Goal: Task Accomplishment & Management: Use online tool/utility

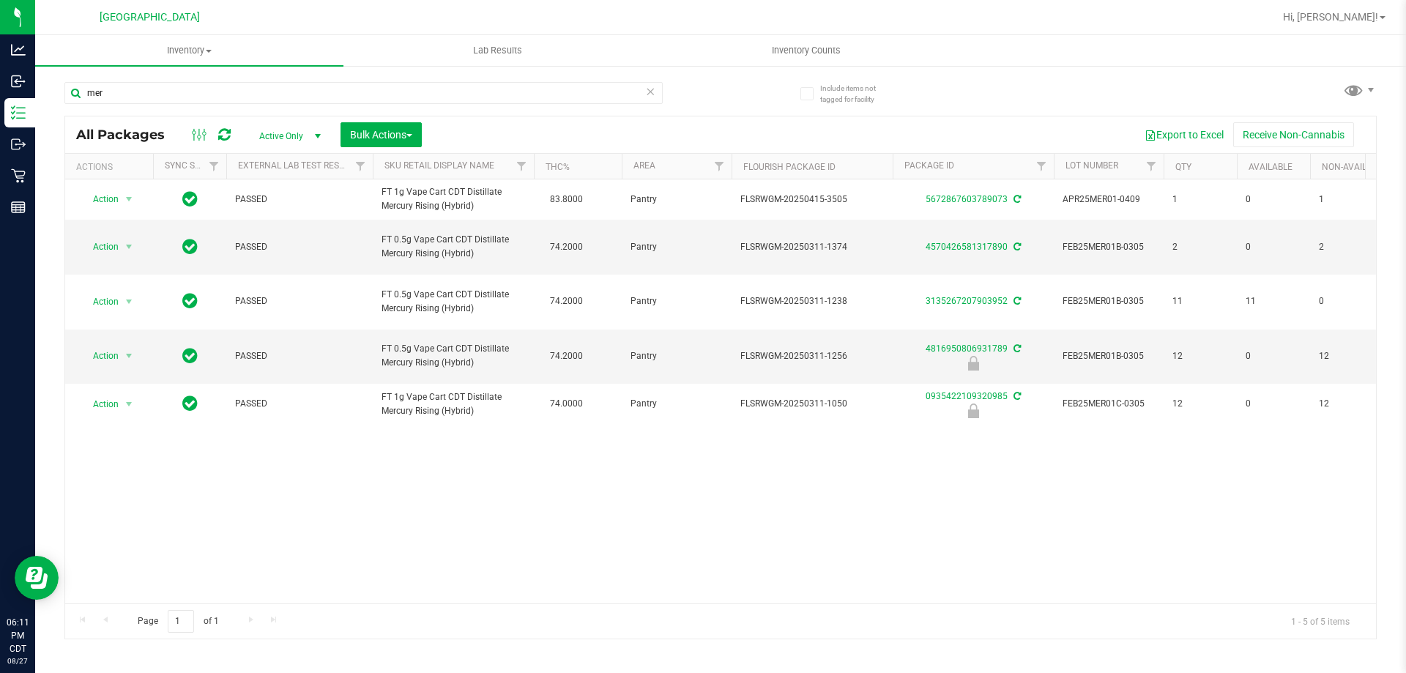
click at [628, 524] on div "Action Action Adjust qty Create package Edit attributes Global inventory Locate…" at bounding box center [720, 391] width 1311 height 424
click at [647, 97] on icon at bounding box center [650, 91] width 10 height 18
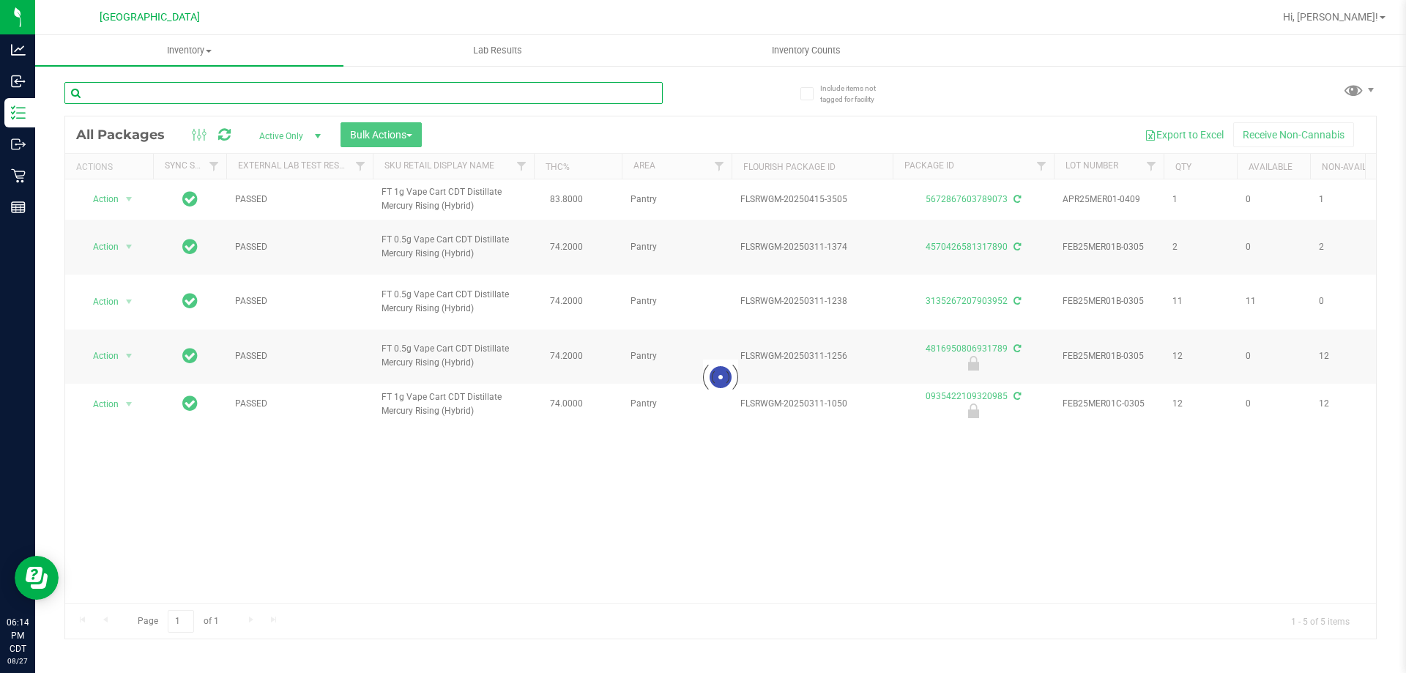
click at [585, 94] on input "text" at bounding box center [363, 93] width 598 height 22
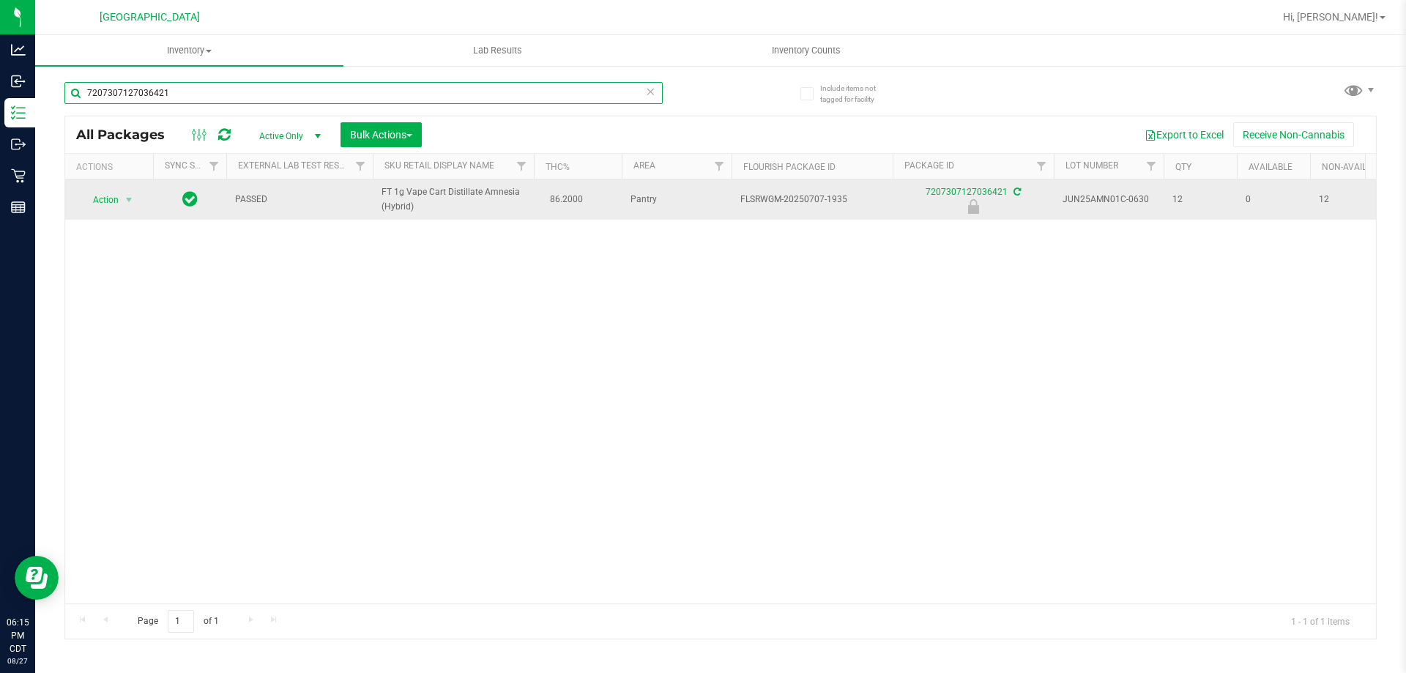
type input "7207307127036421"
click at [111, 203] on span "Action" at bounding box center [100, 200] width 40 height 21
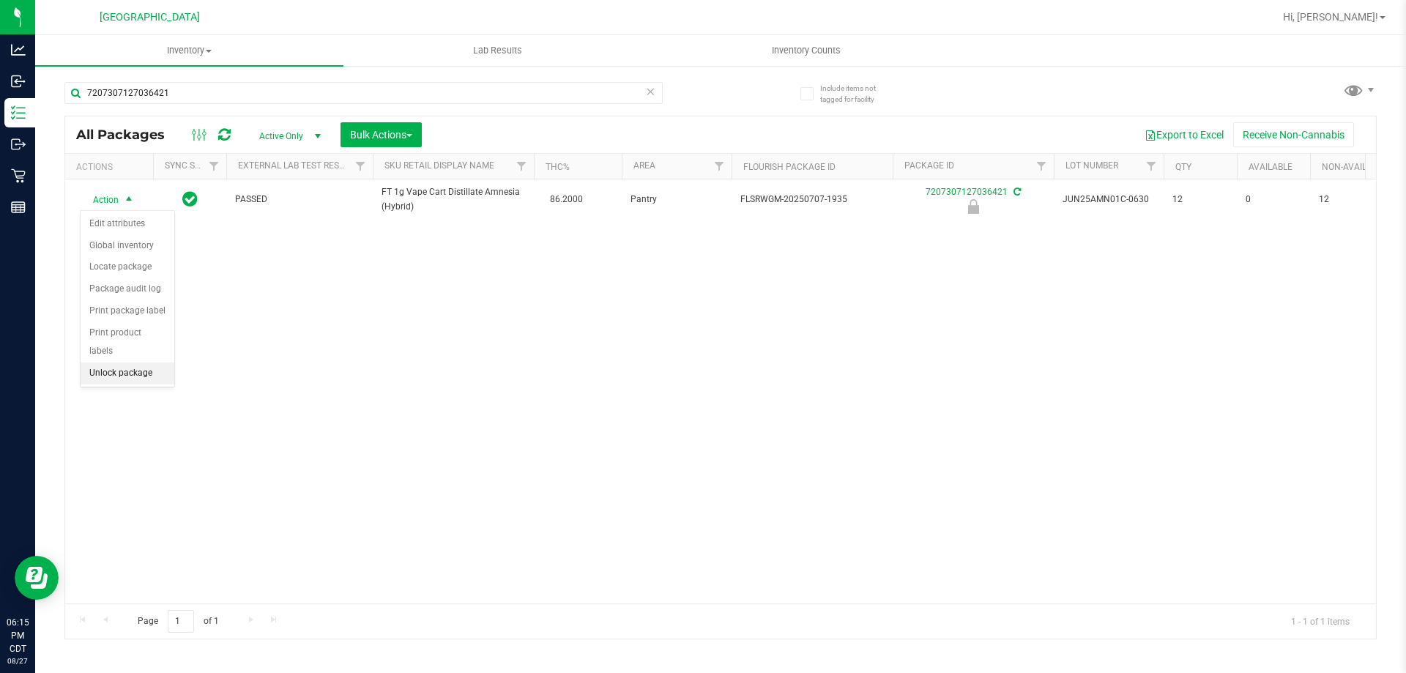
click at [133, 363] on li "Unlock package" at bounding box center [128, 374] width 94 height 22
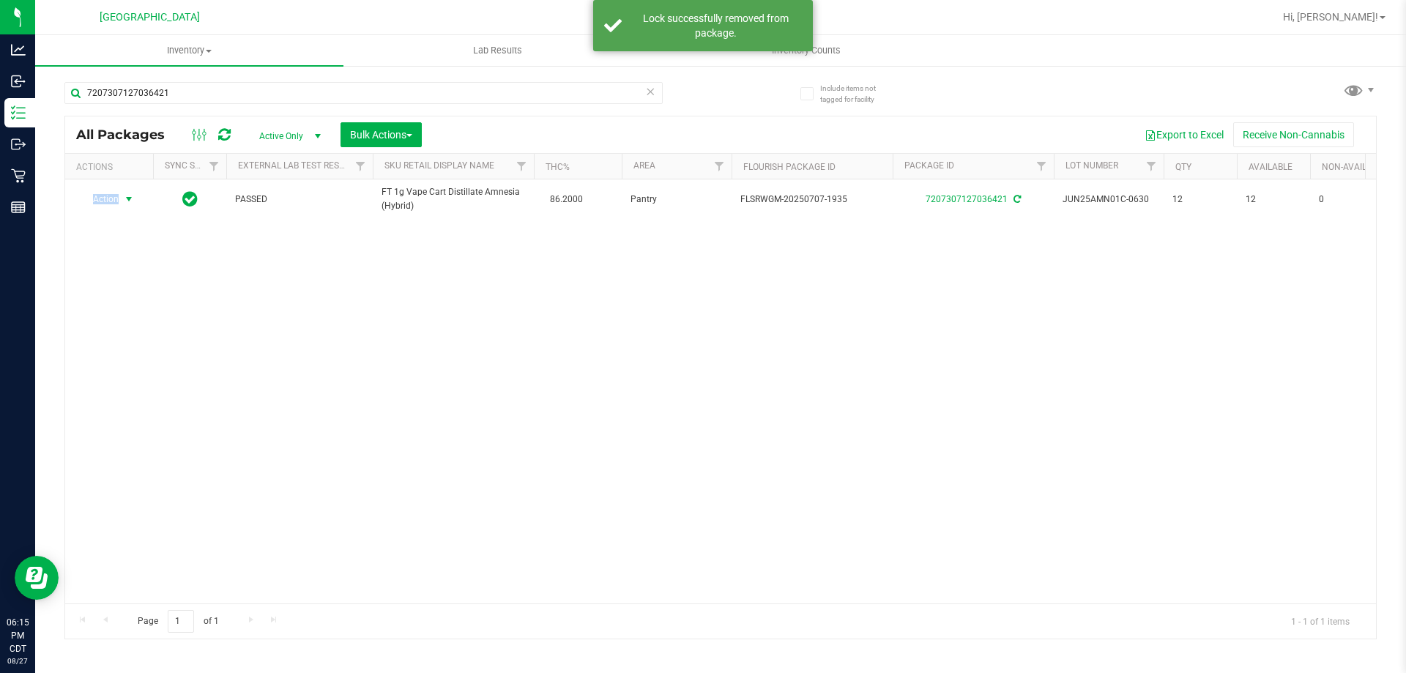
click at [103, 201] on span "Action" at bounding box center [100, 199] width 40 height 21
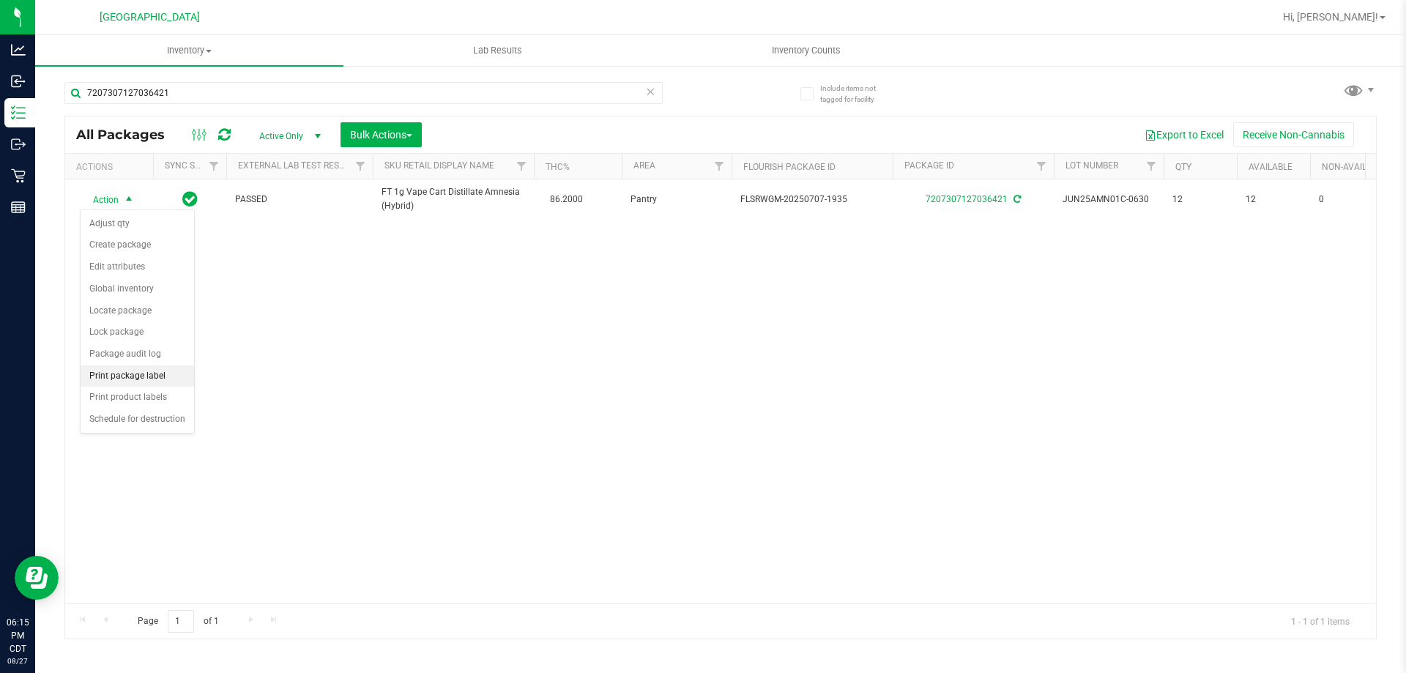
click at [127, 376] on li "Print package label" at bounding box center [138, 376] width 114 height 22
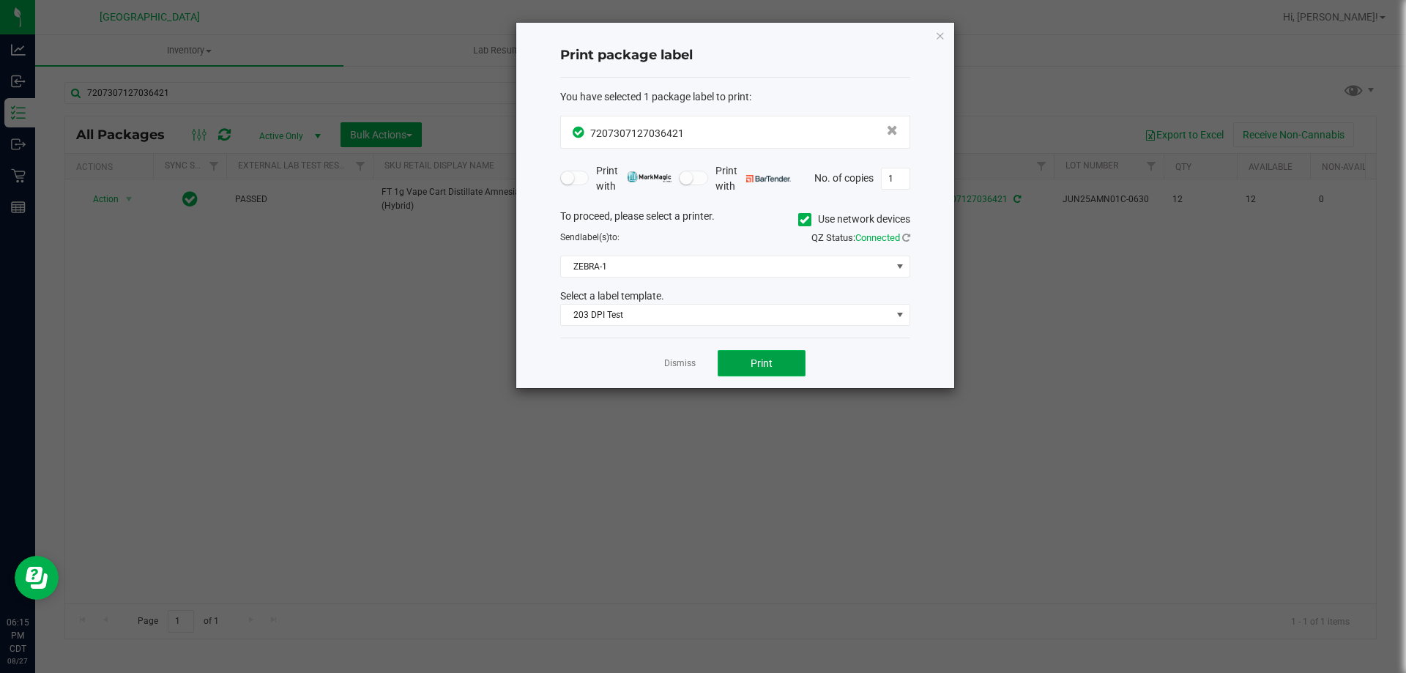
click at [762, 373] on button "Print" at bounding box center [762, 363] width 88 height 26
